Goal: Find specific page/section: Find specific page/section

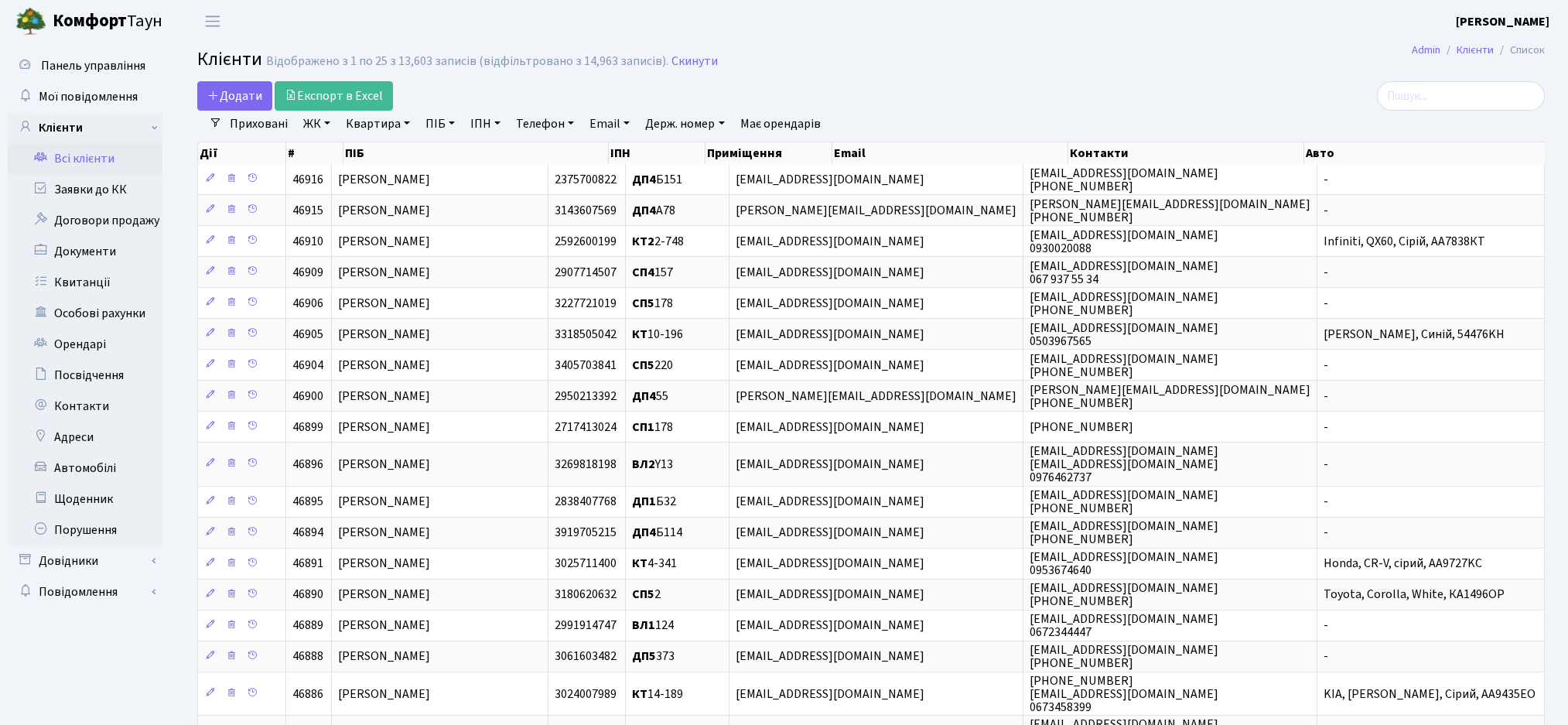
select select "25"
click at [1444, 99] on input "search" at bounding box center [1461, 95] width 167 height 30
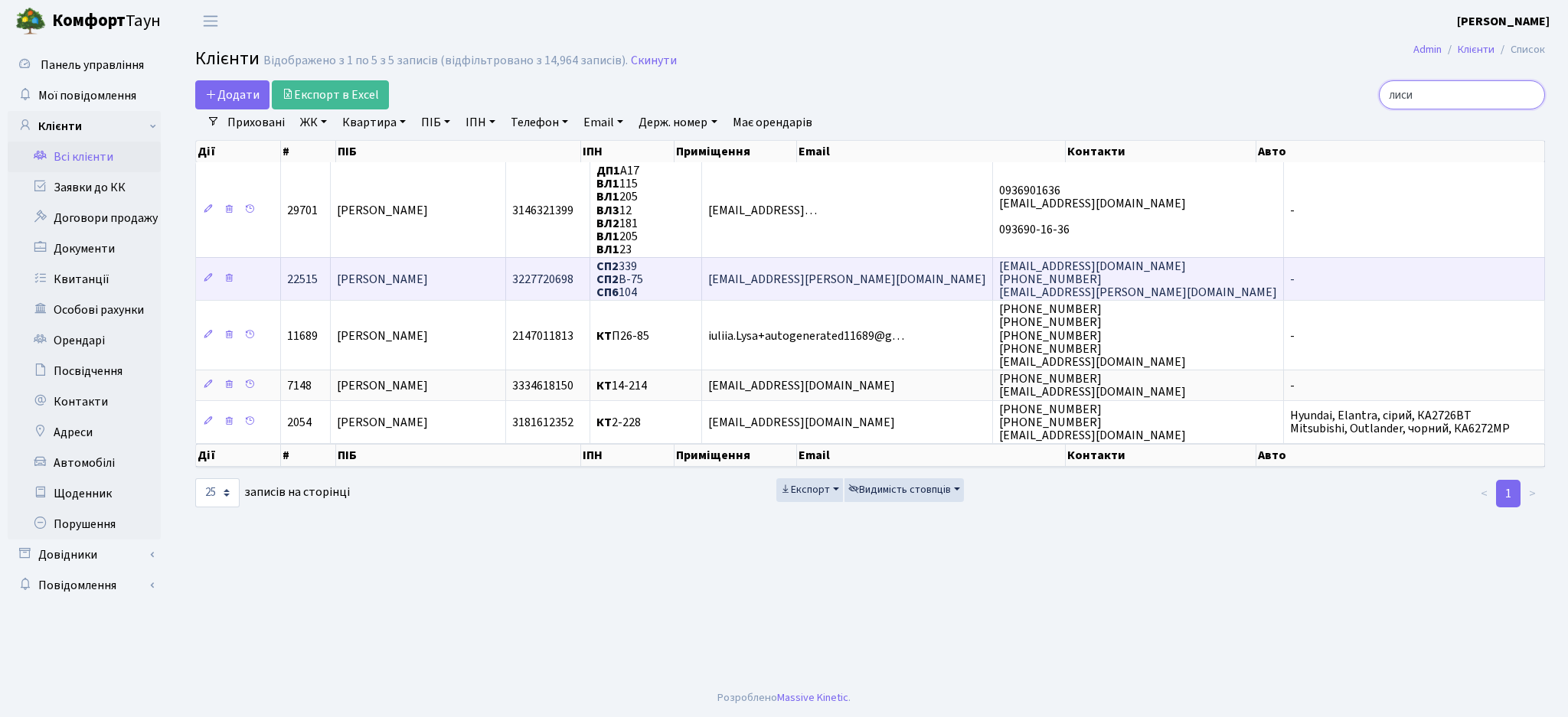
type input "лиси"
click at [428, 281] on span "[PERSON_NAME]" at bounding box center [383, 280] width 91 height 17
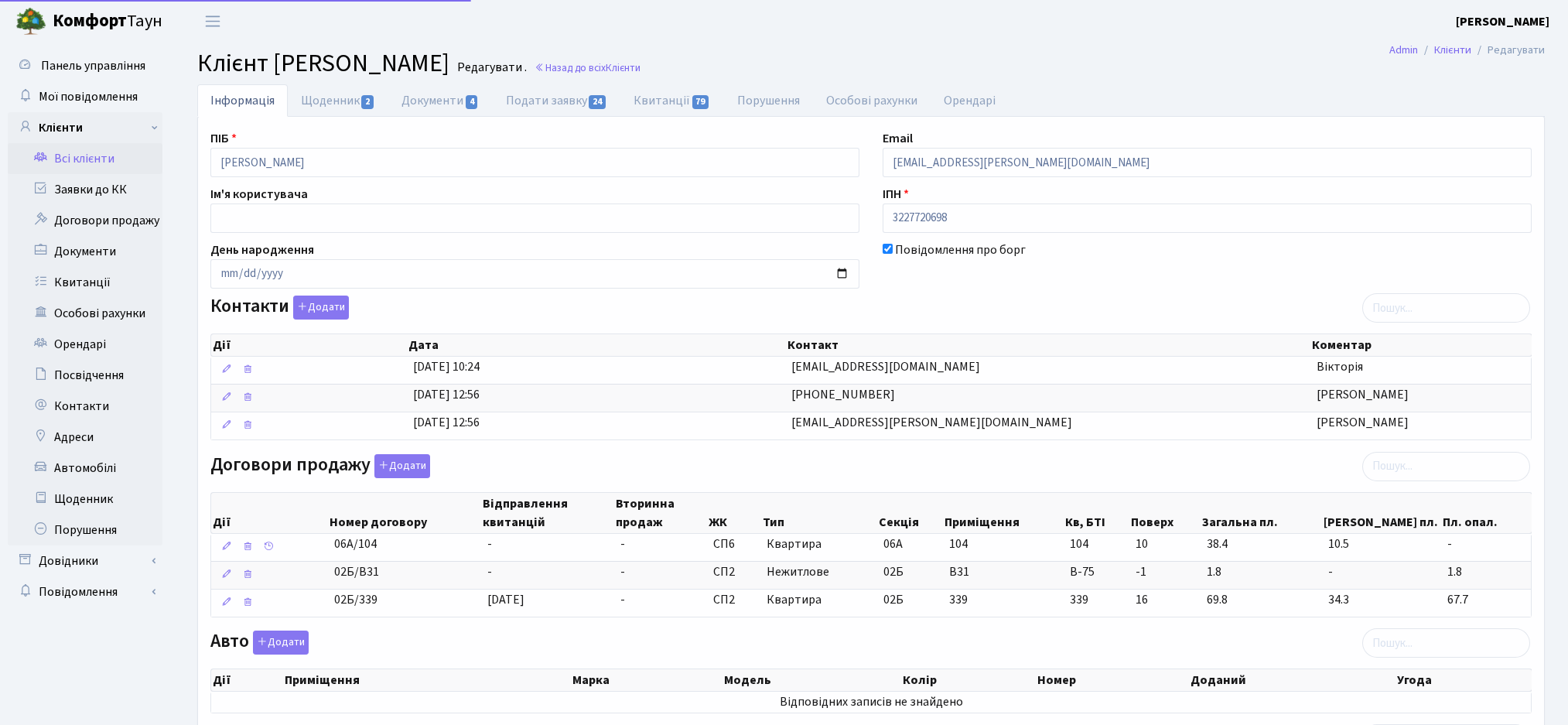
select select "25"
click at [590, 100] on span "24" at bounding box center [598, 102] width 17 height 13
select select "25"
